Goal: Download file/media

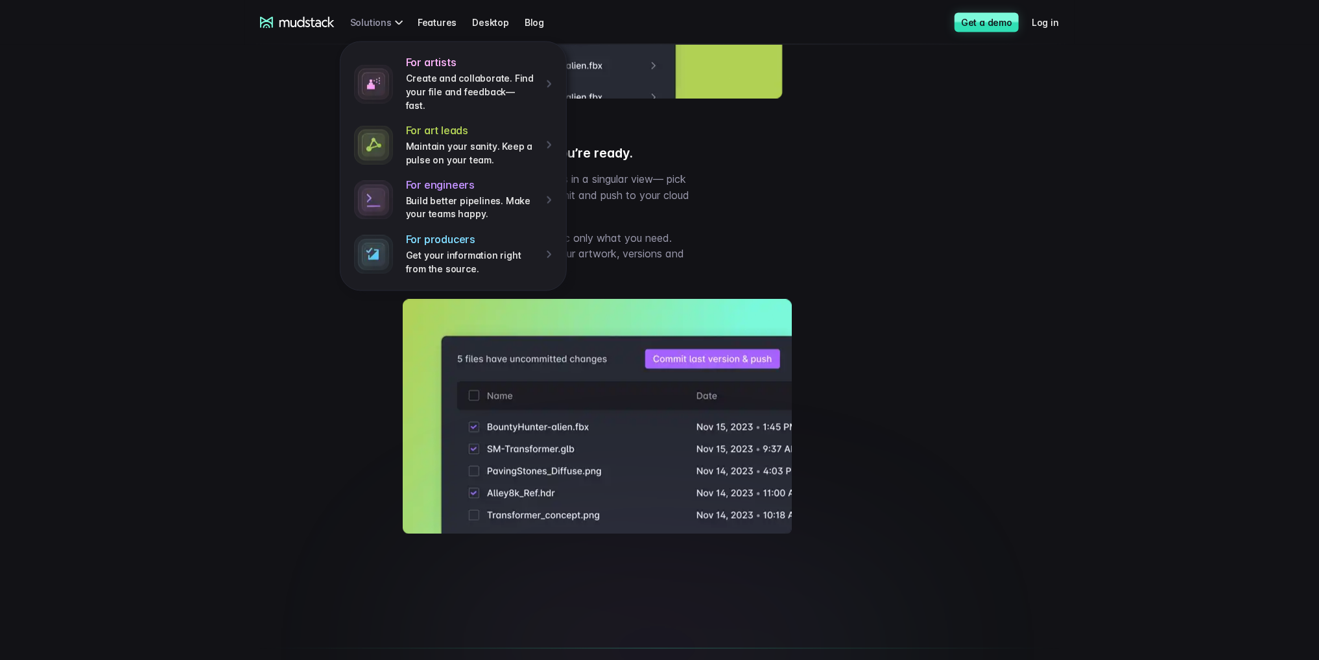
scroll to position [1492, 0]
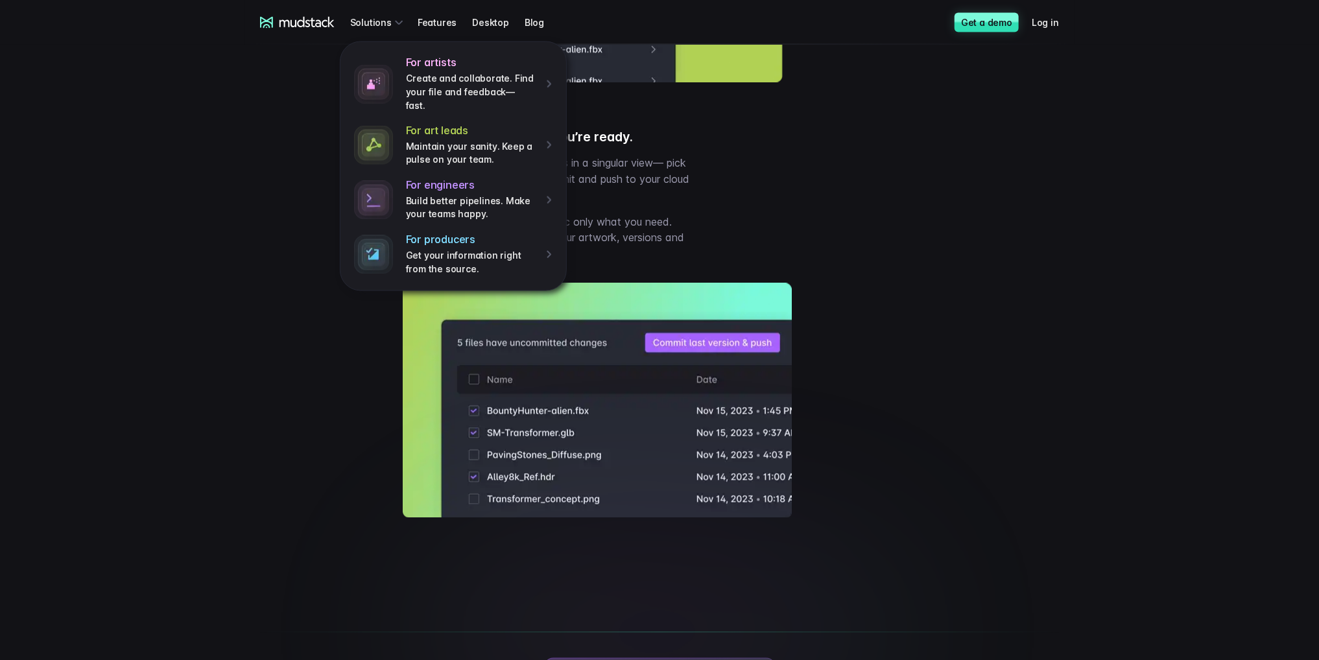
click at [489, 21] on link "Desktop" at bounding box center [498, 22] width 53 height 24
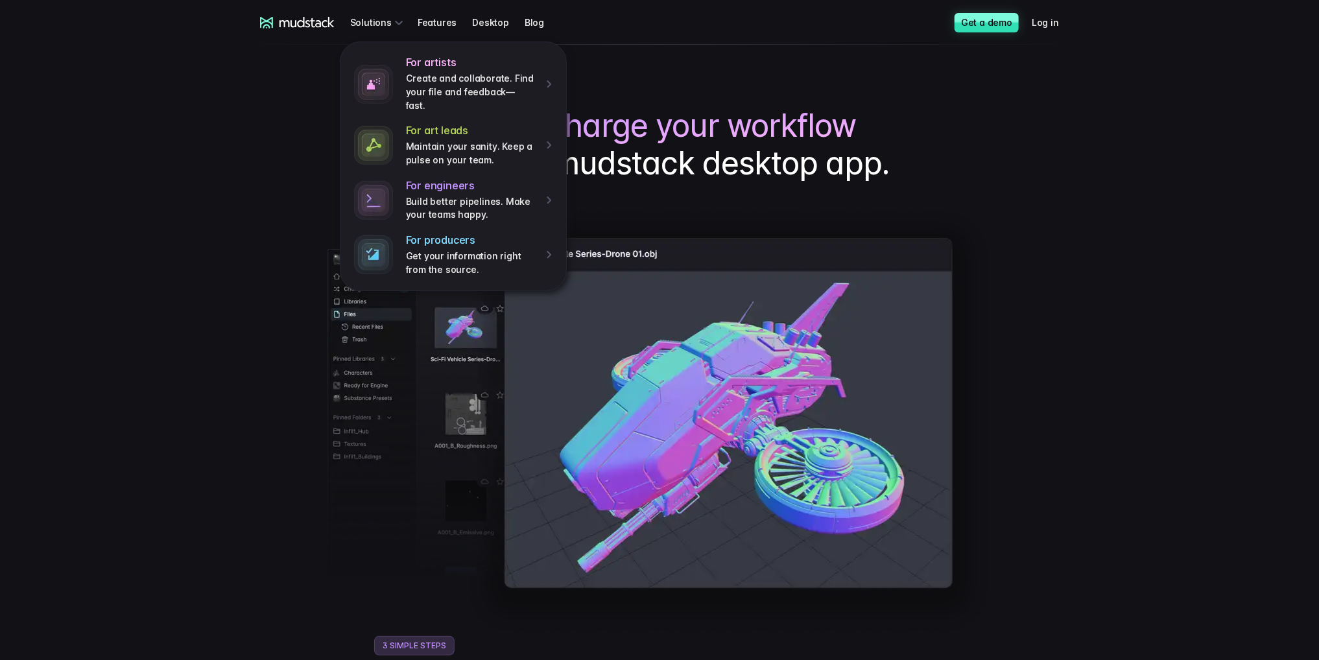
scroll to position [0, 0]
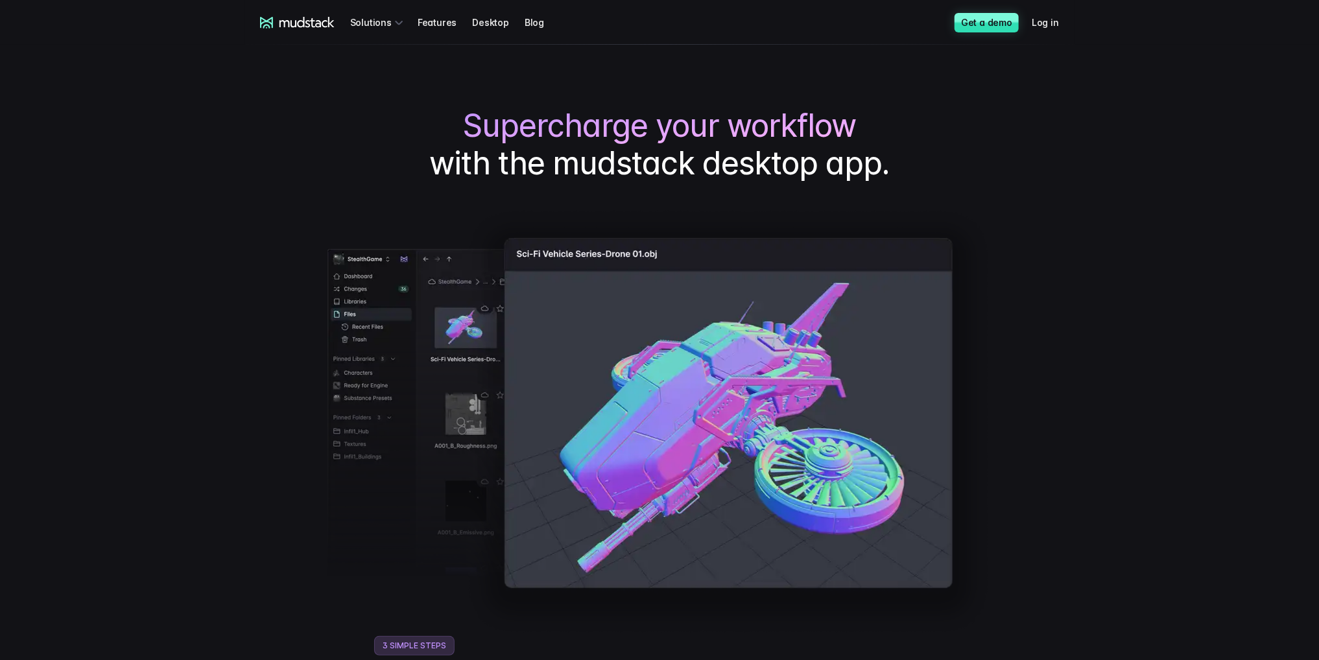
click at [265, 144] on h1 "Supercharge your workflow with the mudstack desktop app." at bounding box center [659, 144] width 799 height 75
click at [293, 29] on div "mudstack logo Solutions Features Desktop Blog Get a demo Log in" at bounding box center [660, 22] width 830 height 45
click at [298, 23] on icon at bounding box center [307, 22] width 55 height 10
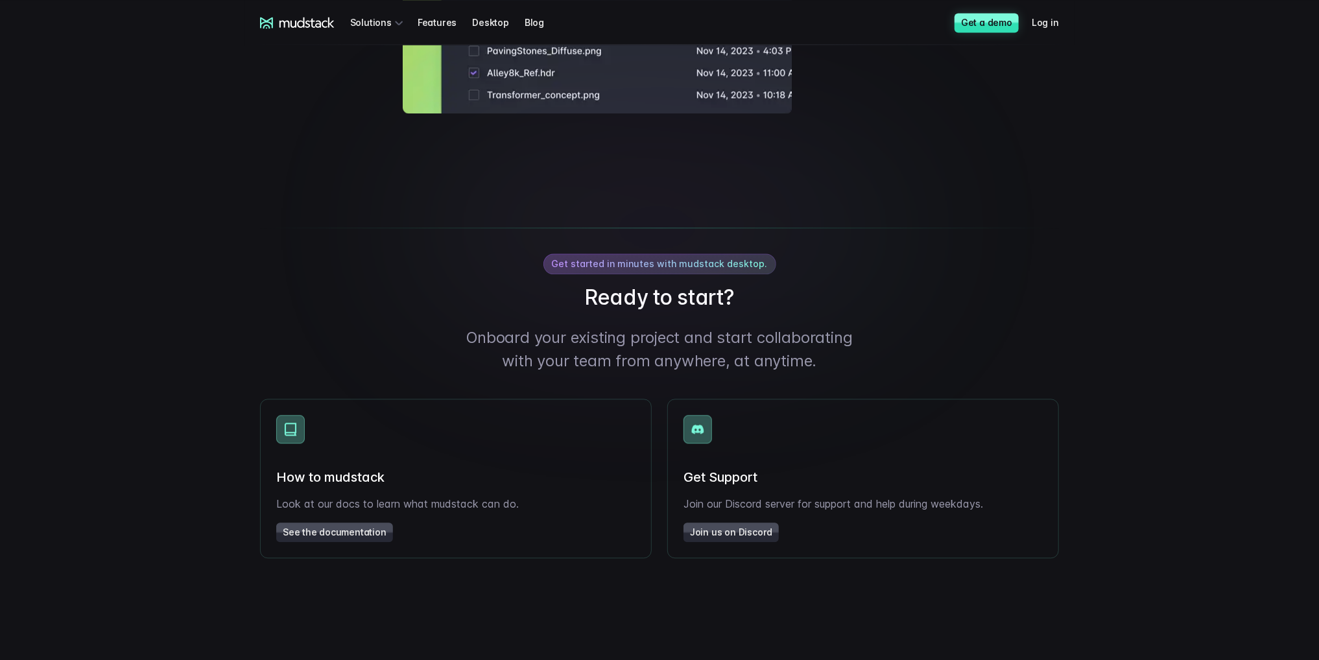
click at [740, 274] on span "Get started in minutes with mudstack desktop." at bounding box center [660, 264] width 233 height 21
click at [649, 274] on span "Get started in minutes with mudstack desktop." at bounding box center [660, 264] width 233 height 21
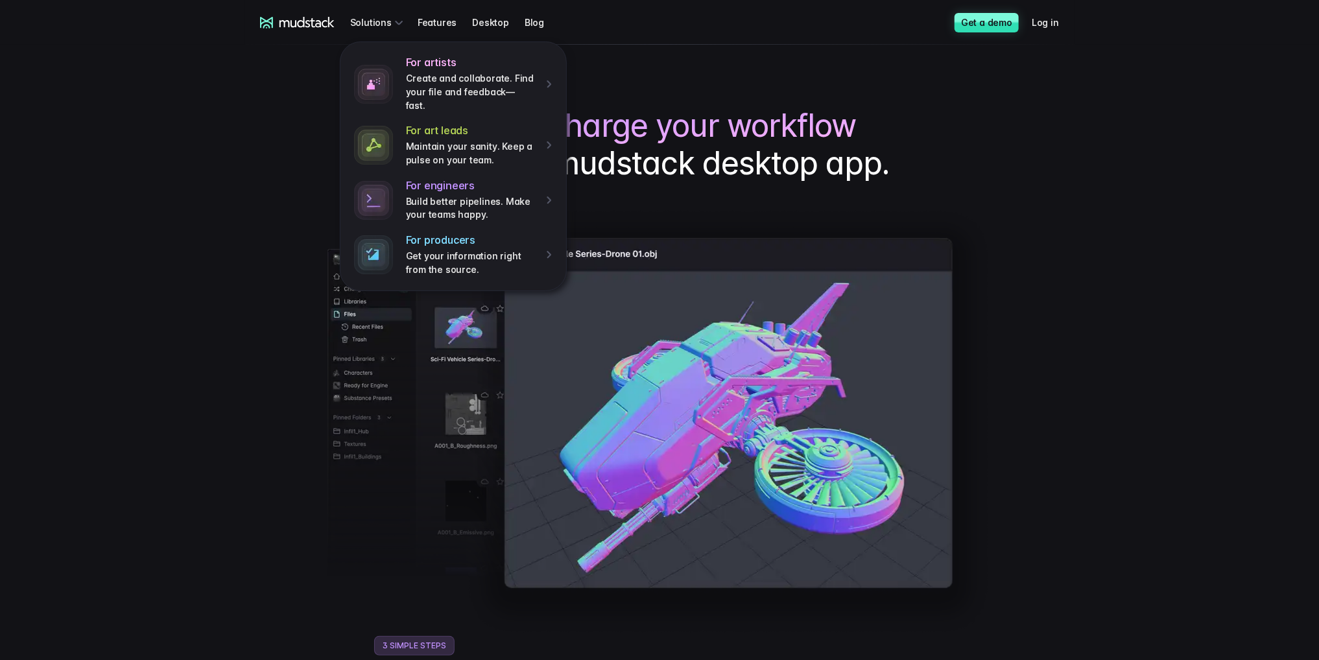
click at [320, 27] on icon at bounding box center [307, 22] width 55 height 10
